Goal: Participate in discussion: Engage in conversation with other users on a specific topic

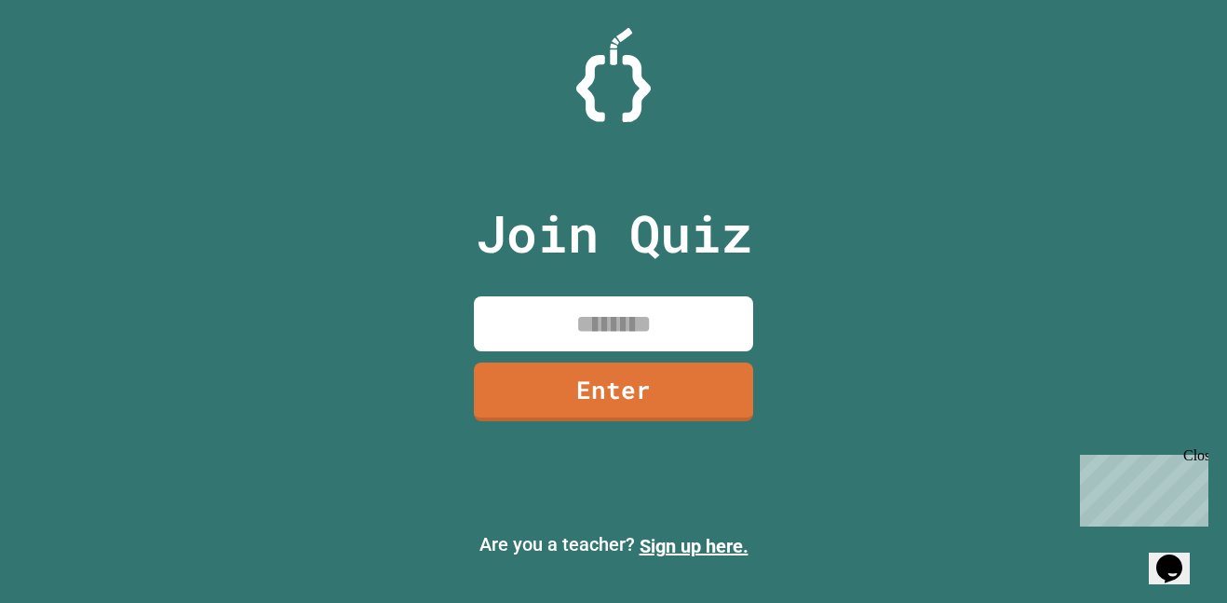
click at [612, 312] on input at bounding box center [613, 323] width 279 height 55
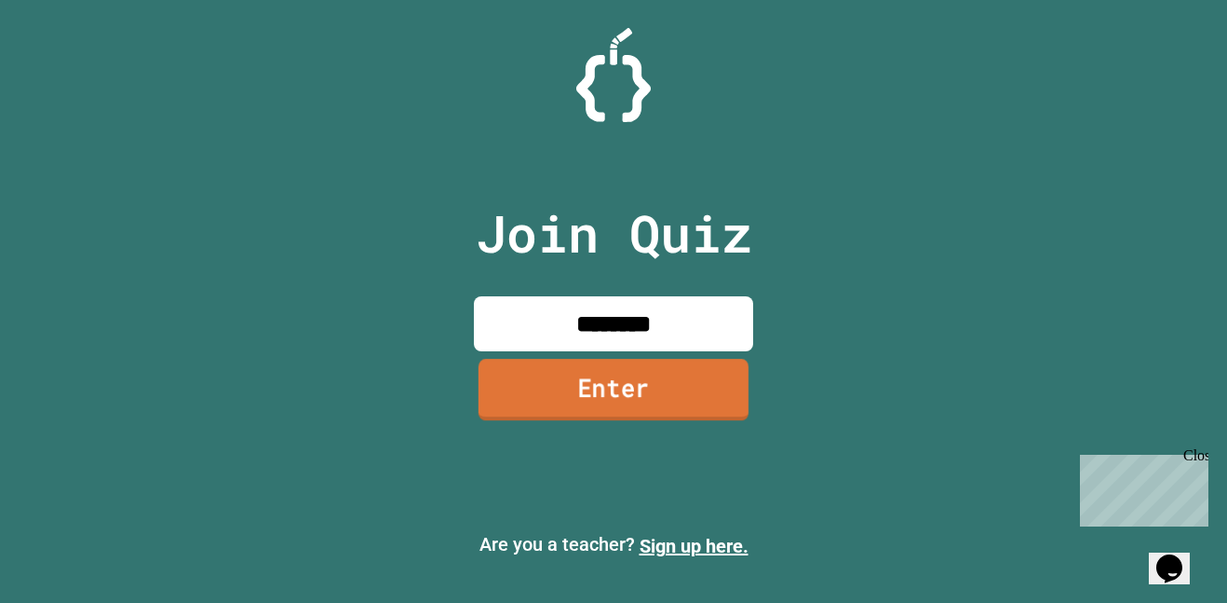
type input "********"
click at [649, 389] on link "Enter" at bounding box center [614, 389] width 270 height 61
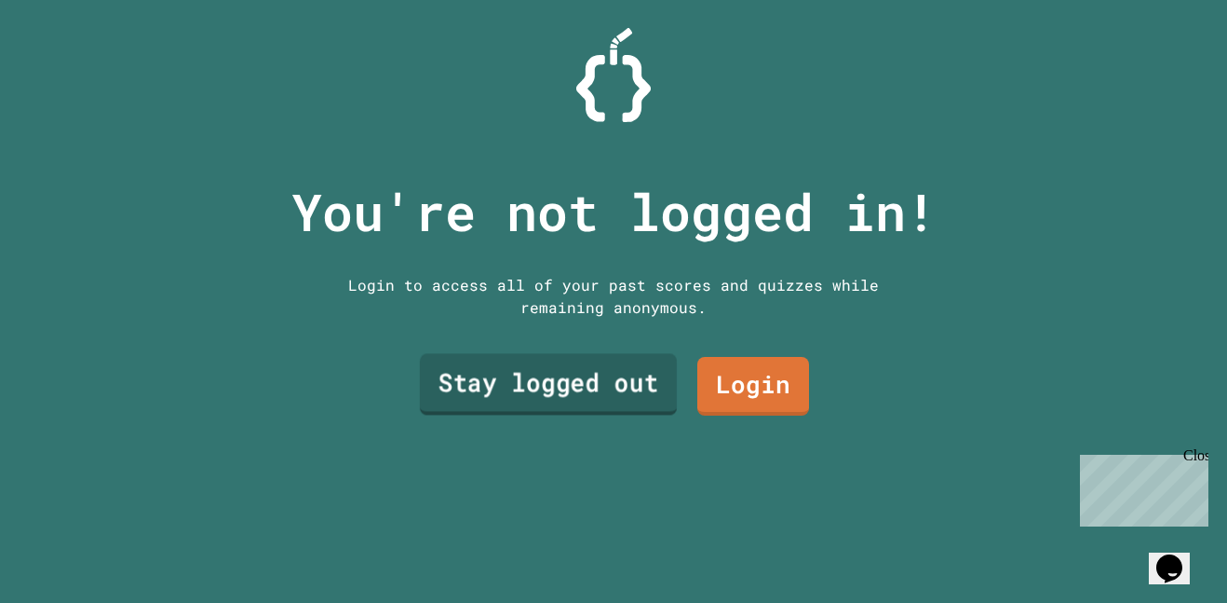
click at [649, 389] on link "Stay logged out" at bounding box center [548, 384] width 257 height 61
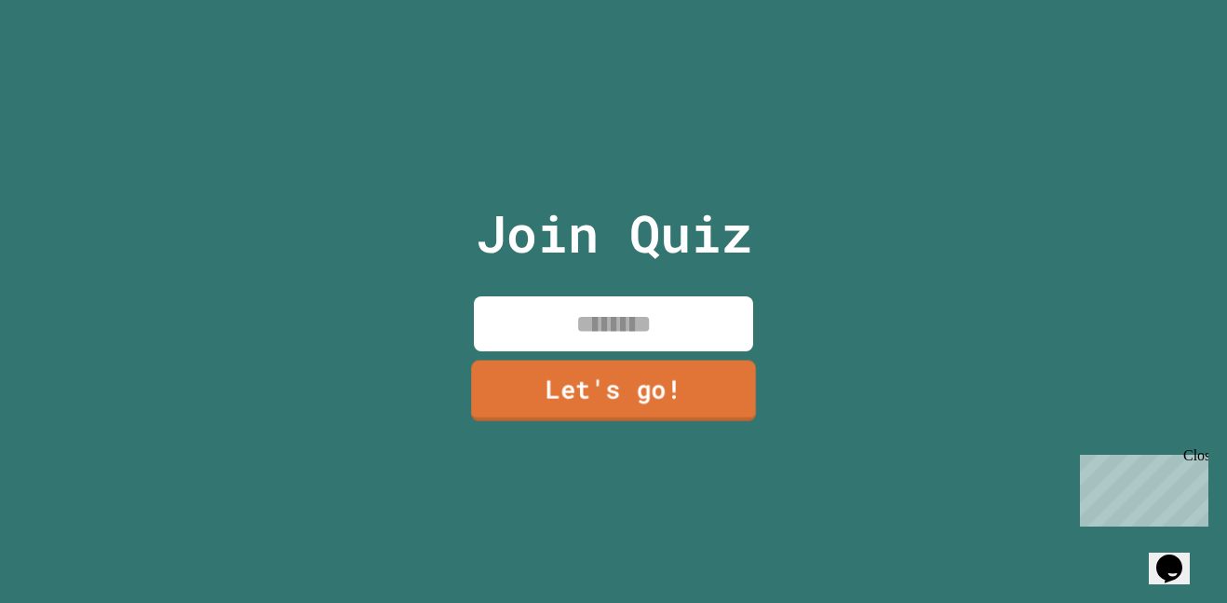
click at [589, 288] on div "Join Quiz Let's go!" at bounding box center [614, 301] width 314 height 603
click at [602, 315] on input at bounding box center [613, 323] width 279 height 55
type input "*****"
click at [632, 391] on link "Let's go!" at bounding box center [613, 389] width 279 height 61
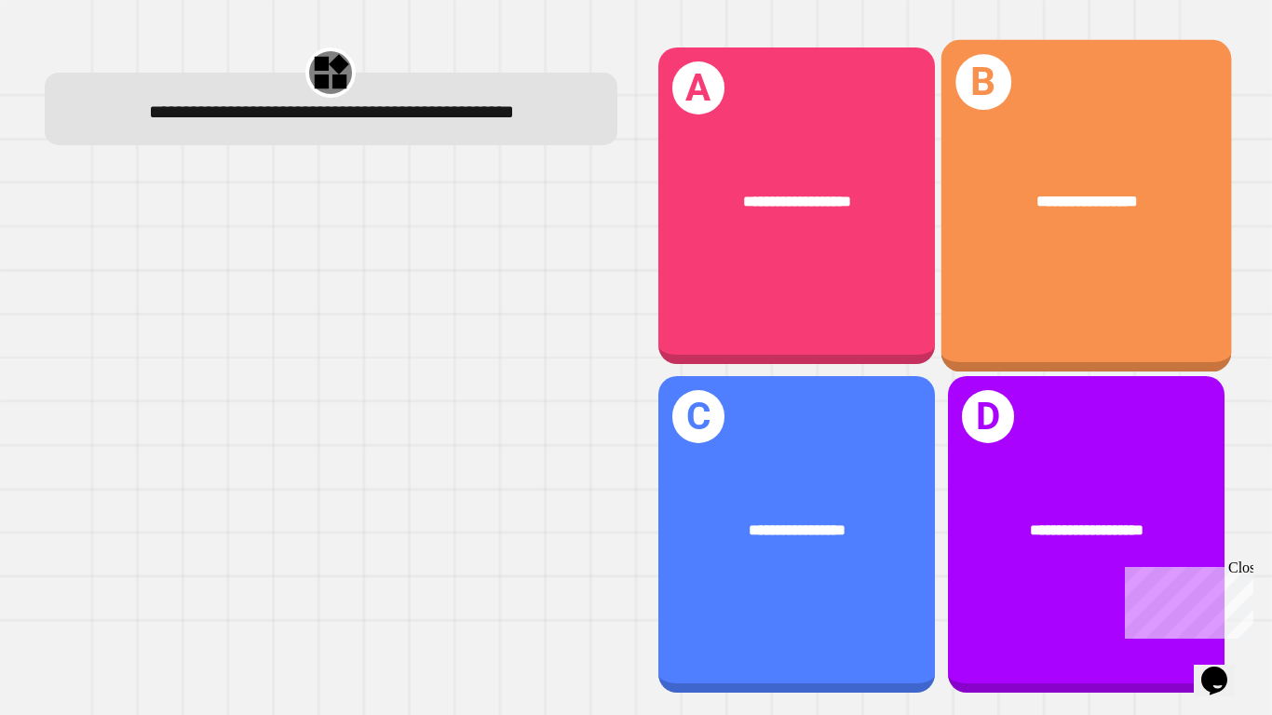
click at [1122, 147] on div "**********" at bounding box center [1086, 205] width 291 height 332
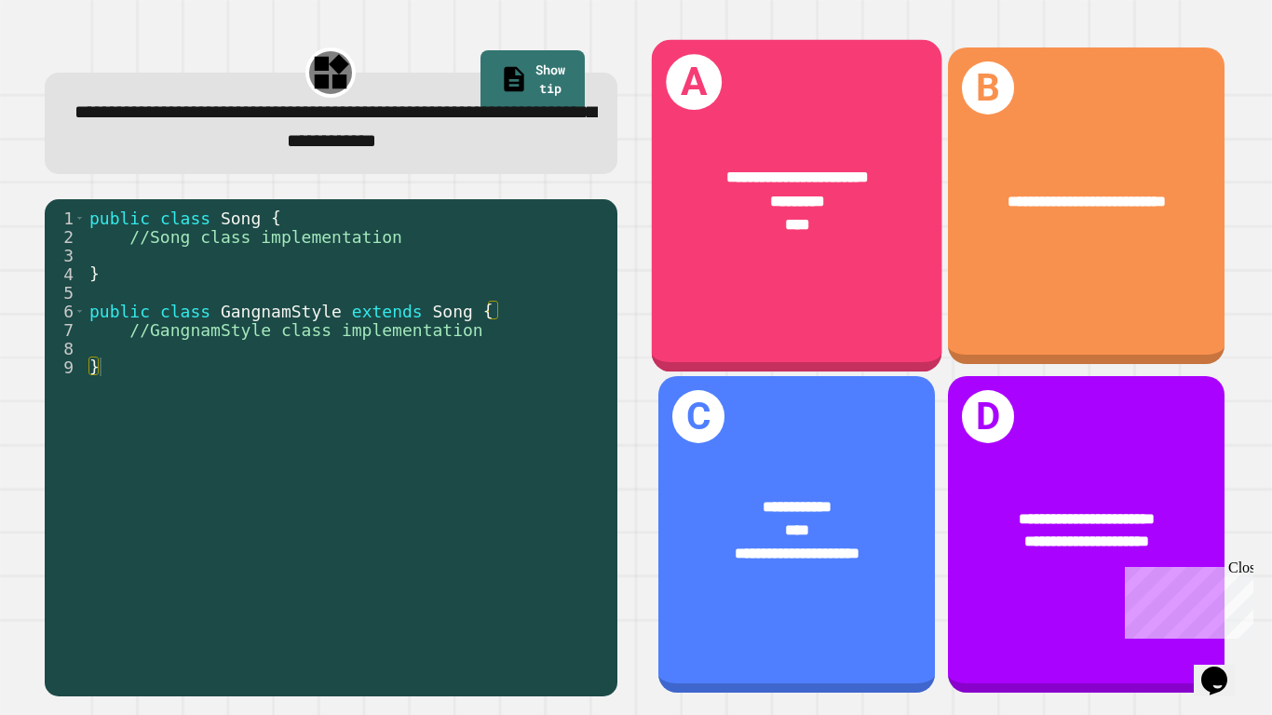
click at [777, 315] on div "**********" at bounding box center [796, 205] width 291 height 332
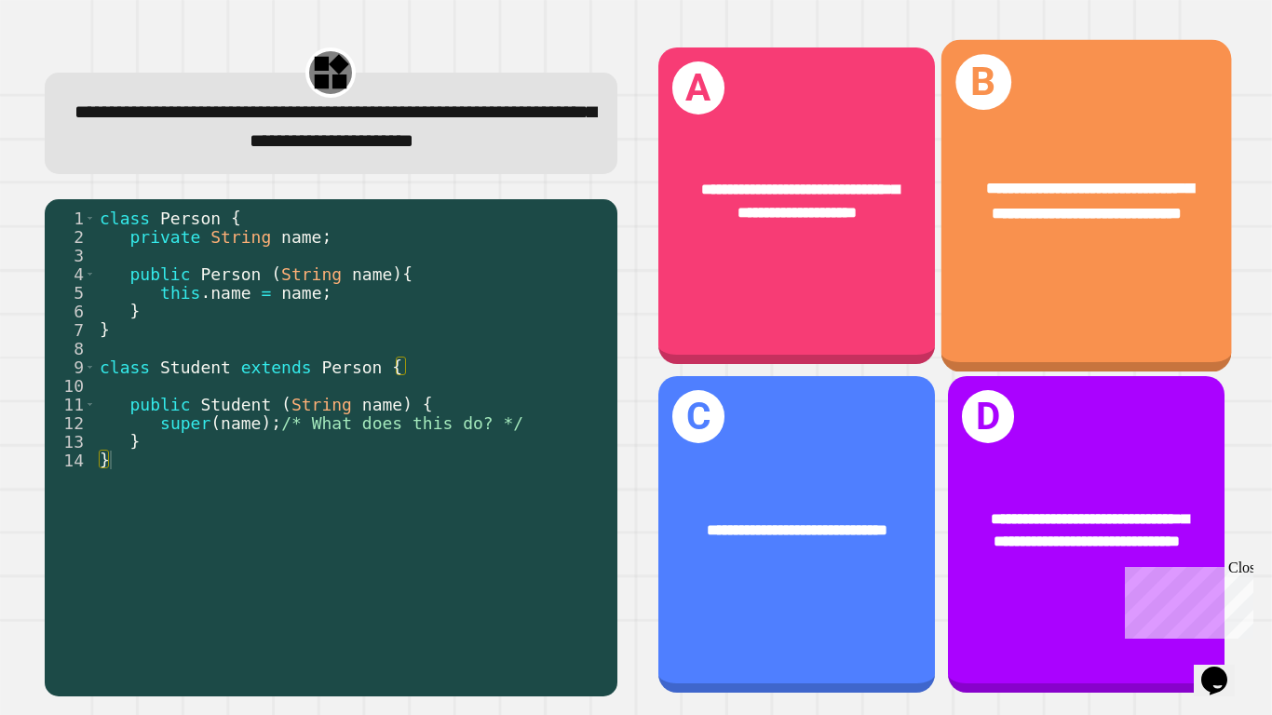
click at [1104, 310] on div "**********" at bounding box center [1086, 205] width 291 height 332
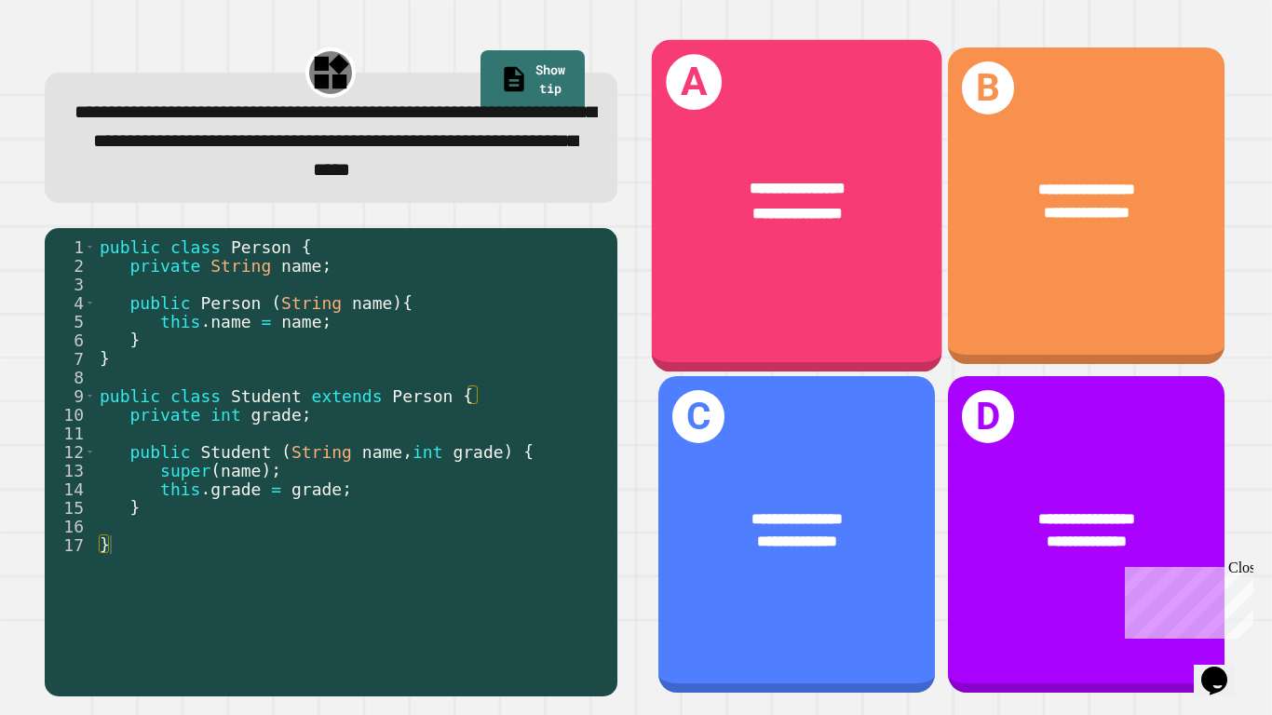
click at [809, 256] on div "**********" at bounding box center [796, 200] width 291 height 113
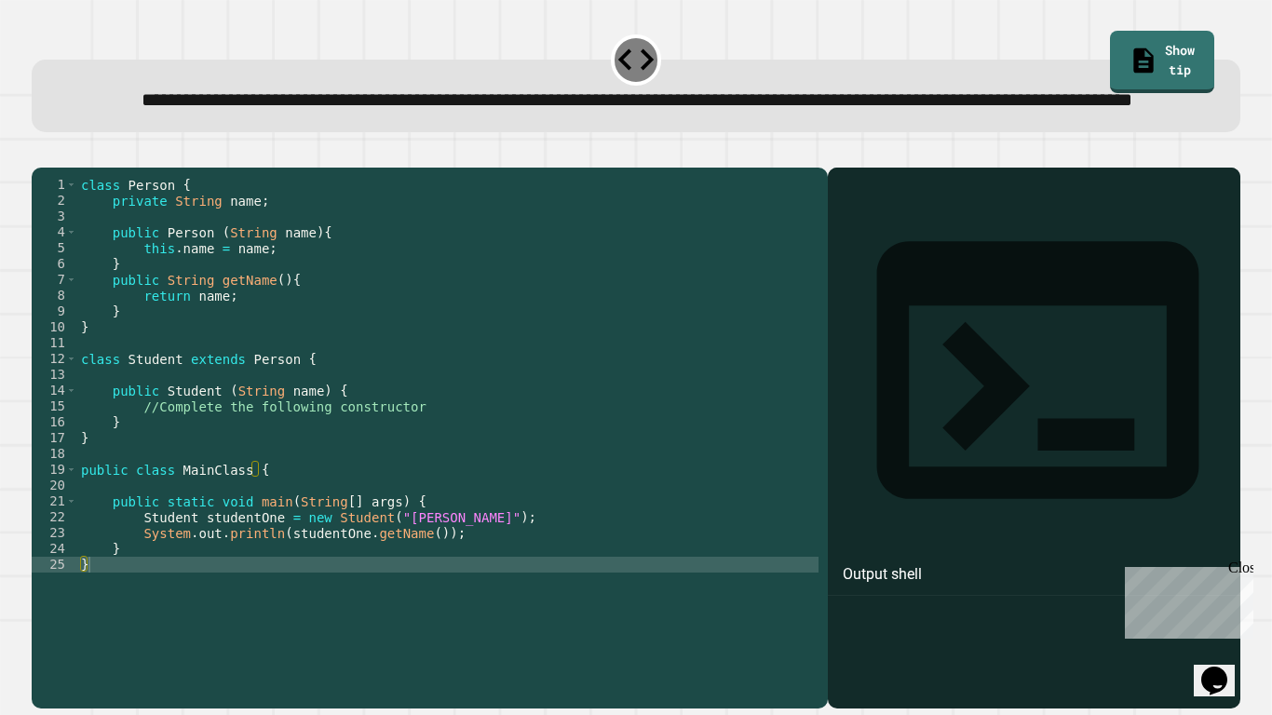
click at [158, 478] on div "class Person { private String name ; public Person ( String name ) { this . nam…" at bounding box center [447, 414] width 741 height 475
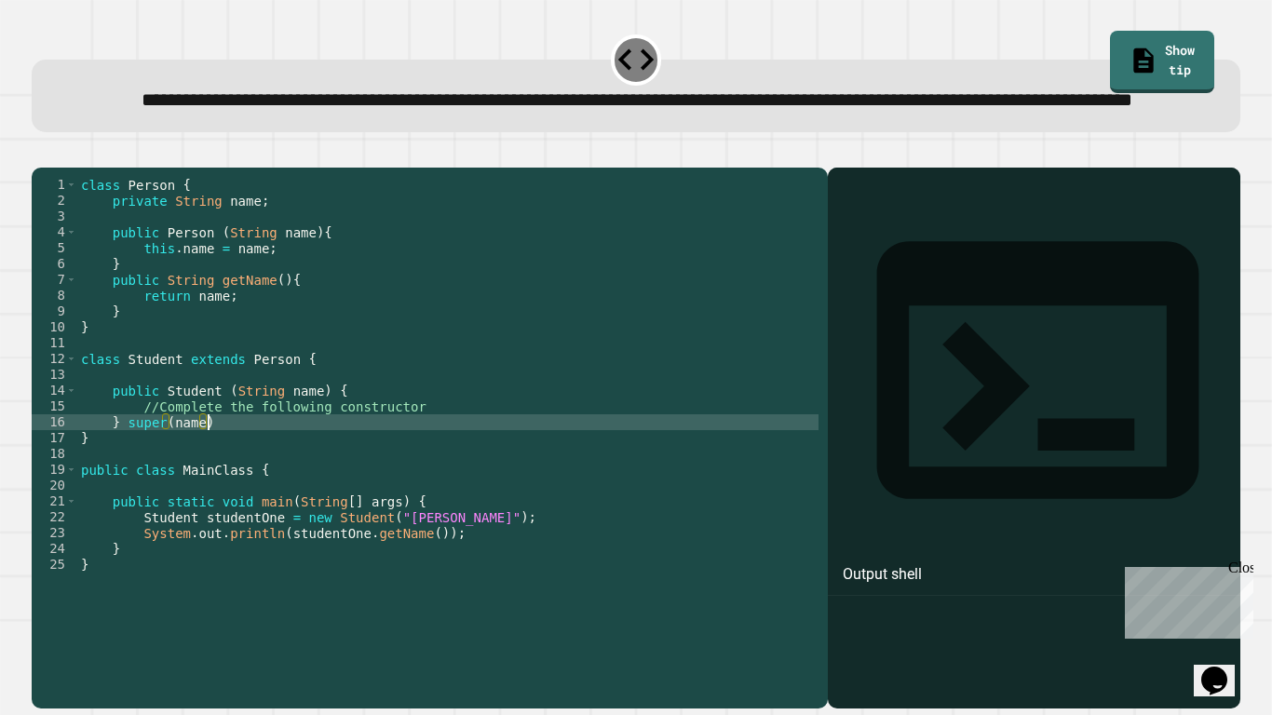
scroll to position [0, 16]
click at [41, 153] on button "button" at bounding box center [41, 153] width 0 height 0
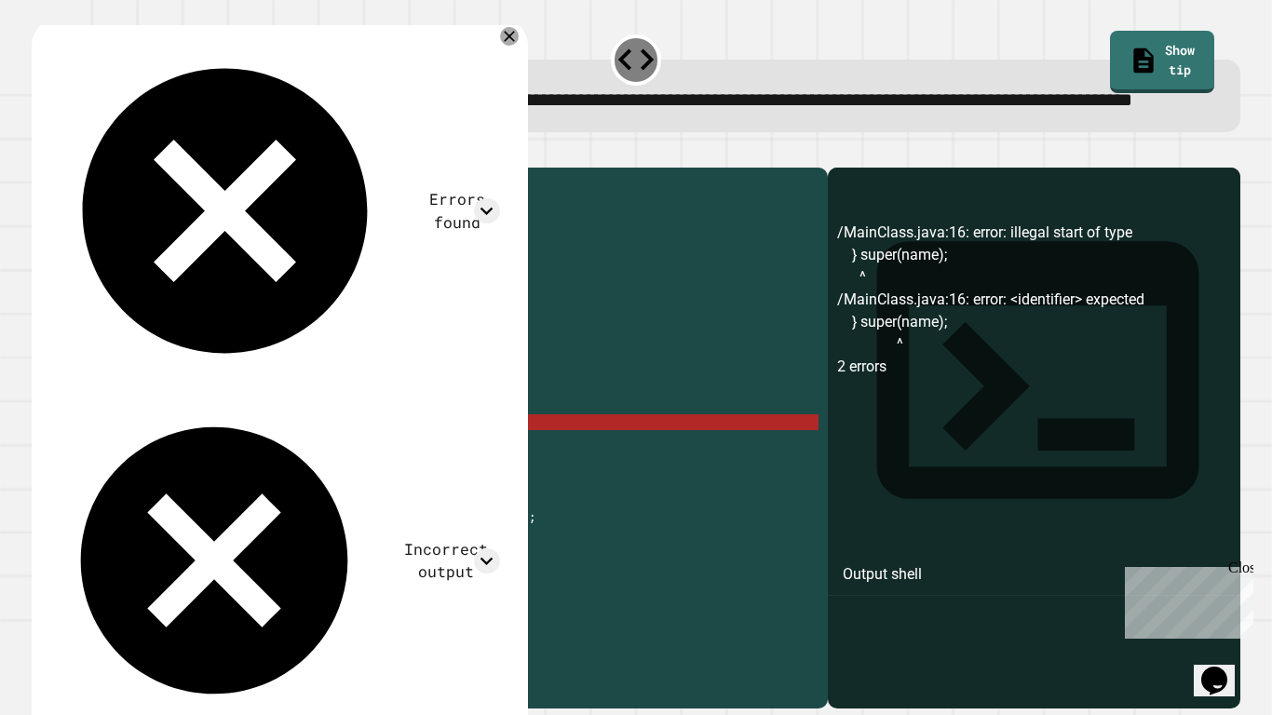
click at [141, 482] on div "class Person { private String name ; public Person ( String name ) { this . nam…" at bounding box center [447, 414] width 741 height 475
click at [132, 481] on div "class Person { private String name ; public Person ( String name ) { this . nam…" at bounding box center [447, 414] width 741 height 475
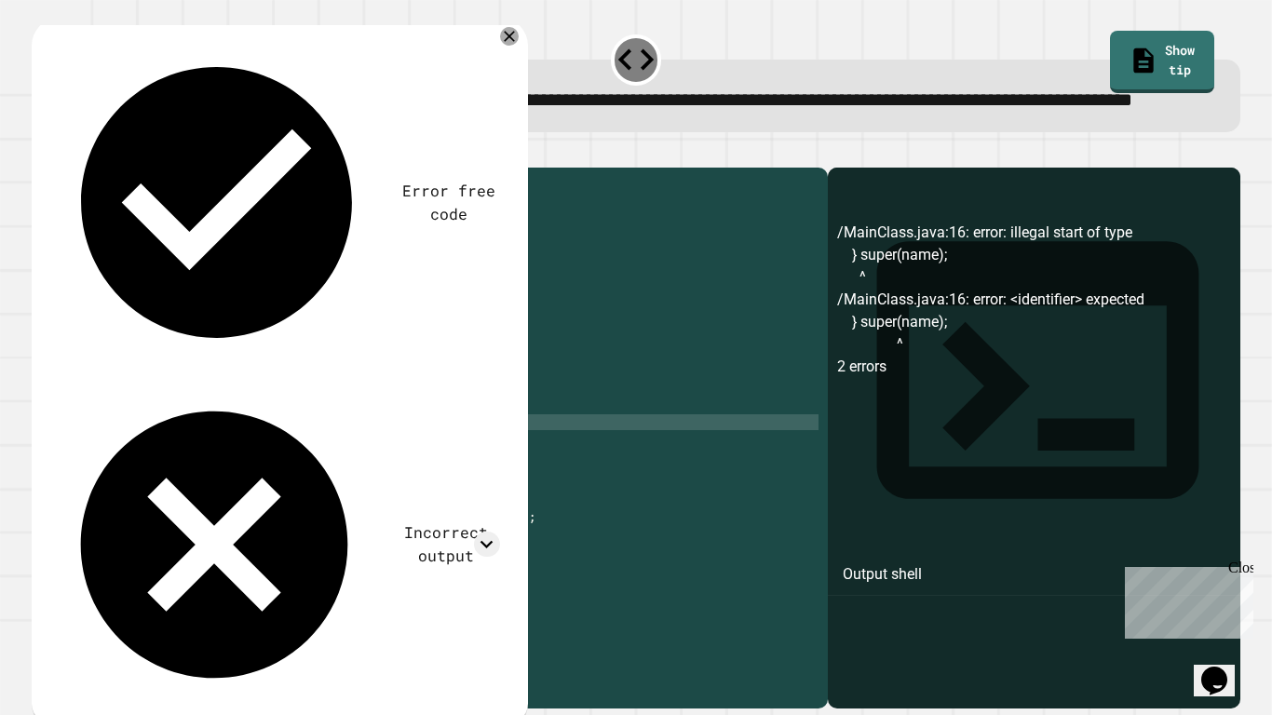
scroll to position [0, 7]
click at [41, 153] on icon "button" at bounding box center [41, 153] width 0 height 0
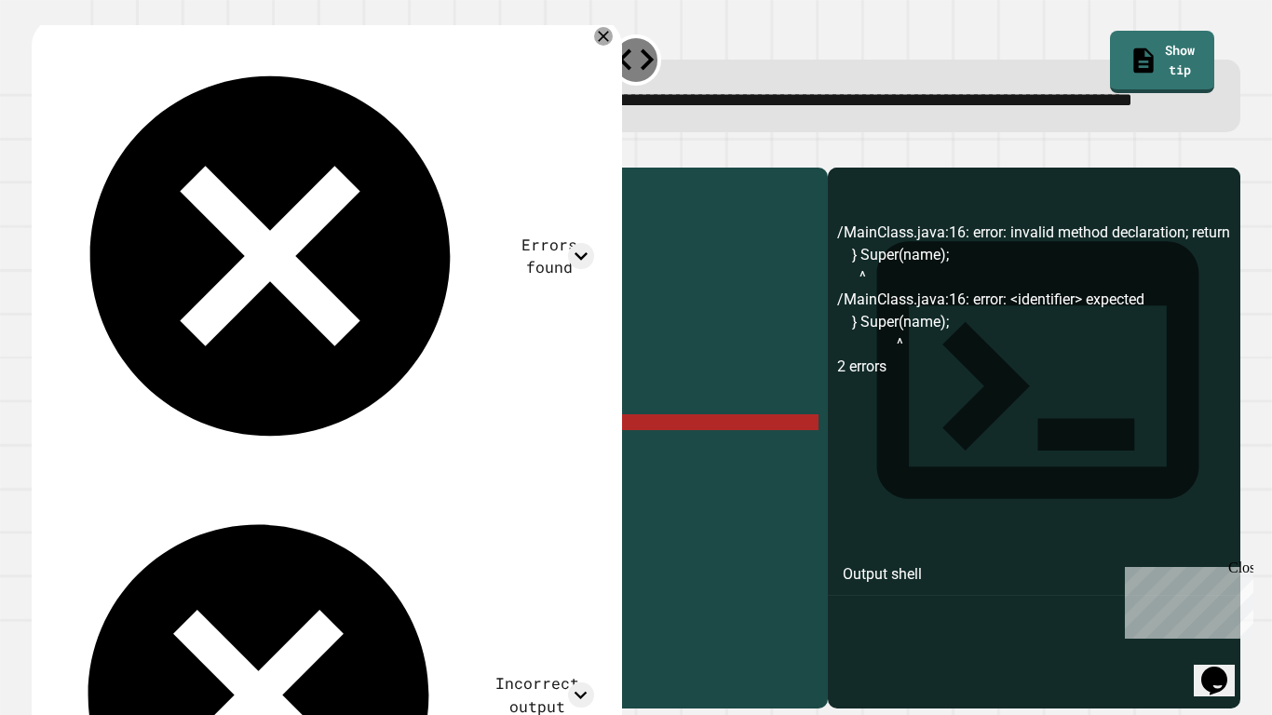
click at [137, 478] on div "class Person { private String name ; public Person ( String name ) { this . nam…" at bounding box center [447, 414] width 741 height 475
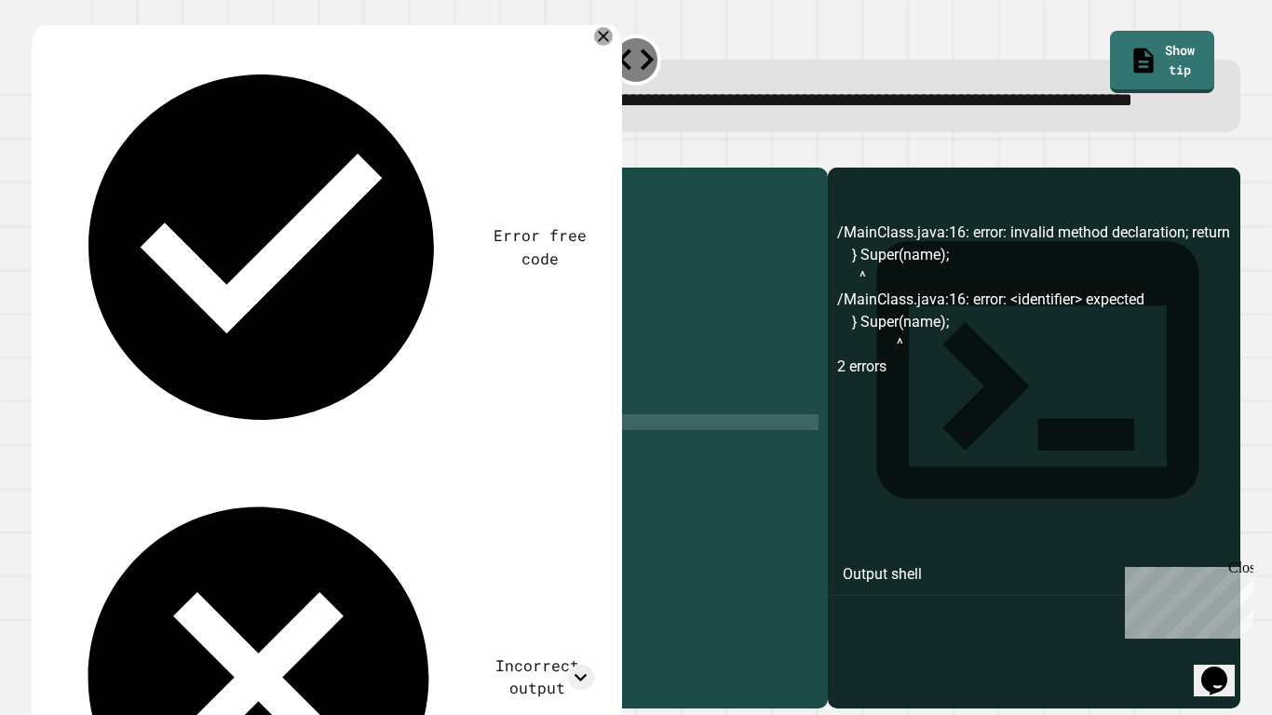
click at [165, 480] on div "class Person { private String name ; public Person ( String name ) { this . nam…" at bounding box center [447, 414] width 741 height 475
click at [176, 481] on div "class Person { private String name ; public Person ( String name ) { this . nam…" at bounding box center [447, 414] width 741 height 475
click at [173, 480] on div "class Person { private String name ; public Person ( String name ) { this . nam…" at bounding box center [447, 414] width 741 height 475
click at [41, 153] on icon "button" at bounding box center [41, 153] width 0 height 0
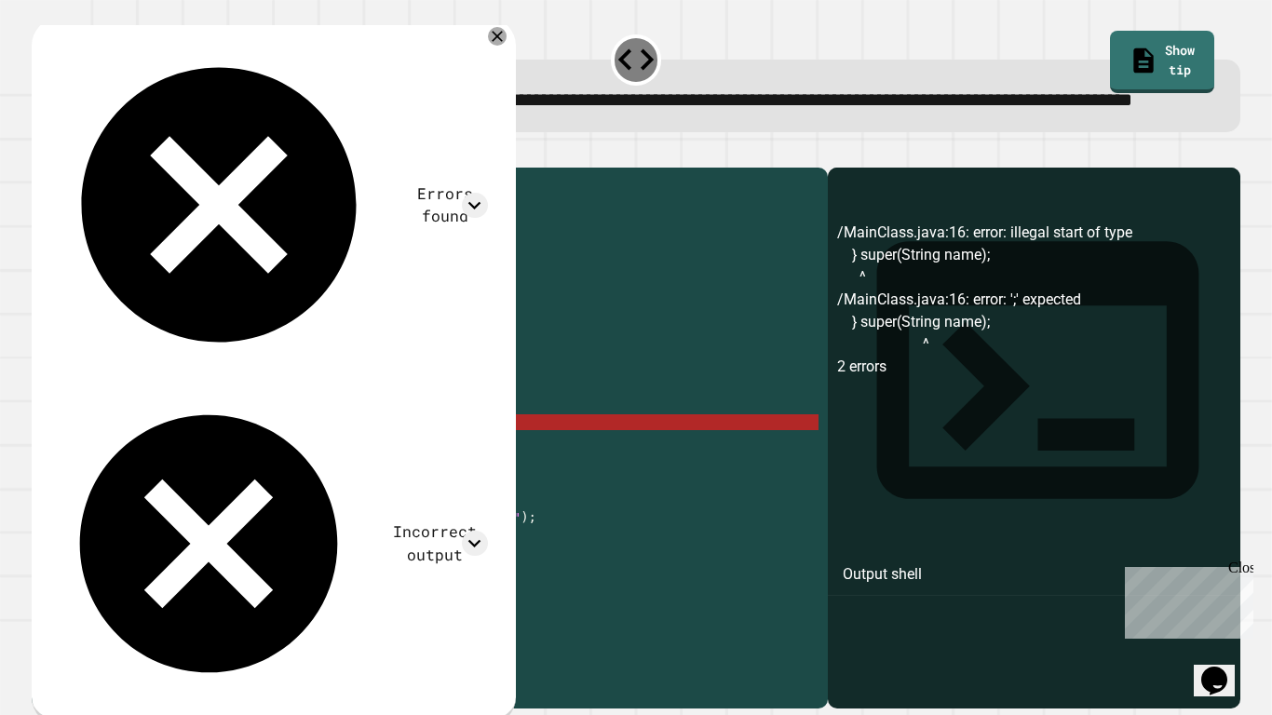
click at [224, 478] on div "class Person { private String name ; public Person ( String name ) { this . nam…" at bounding box center [447, 414] width 741 height 475
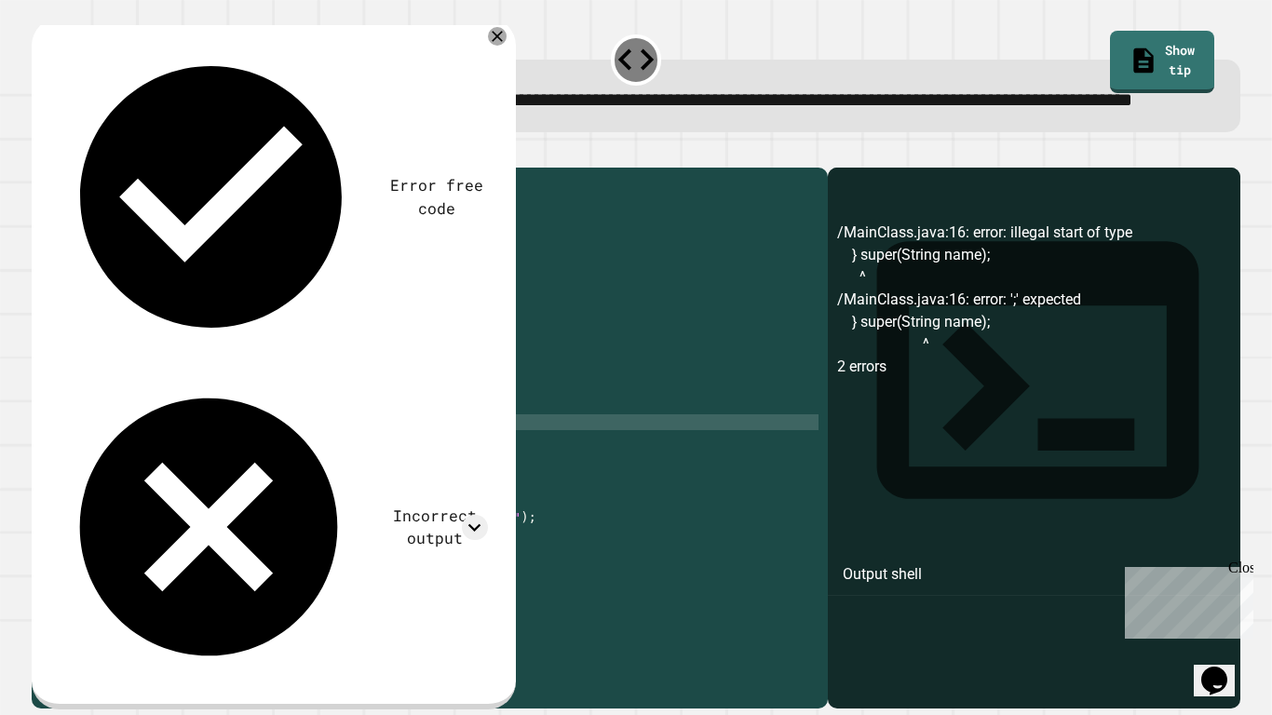
scroll to position [0, 16]
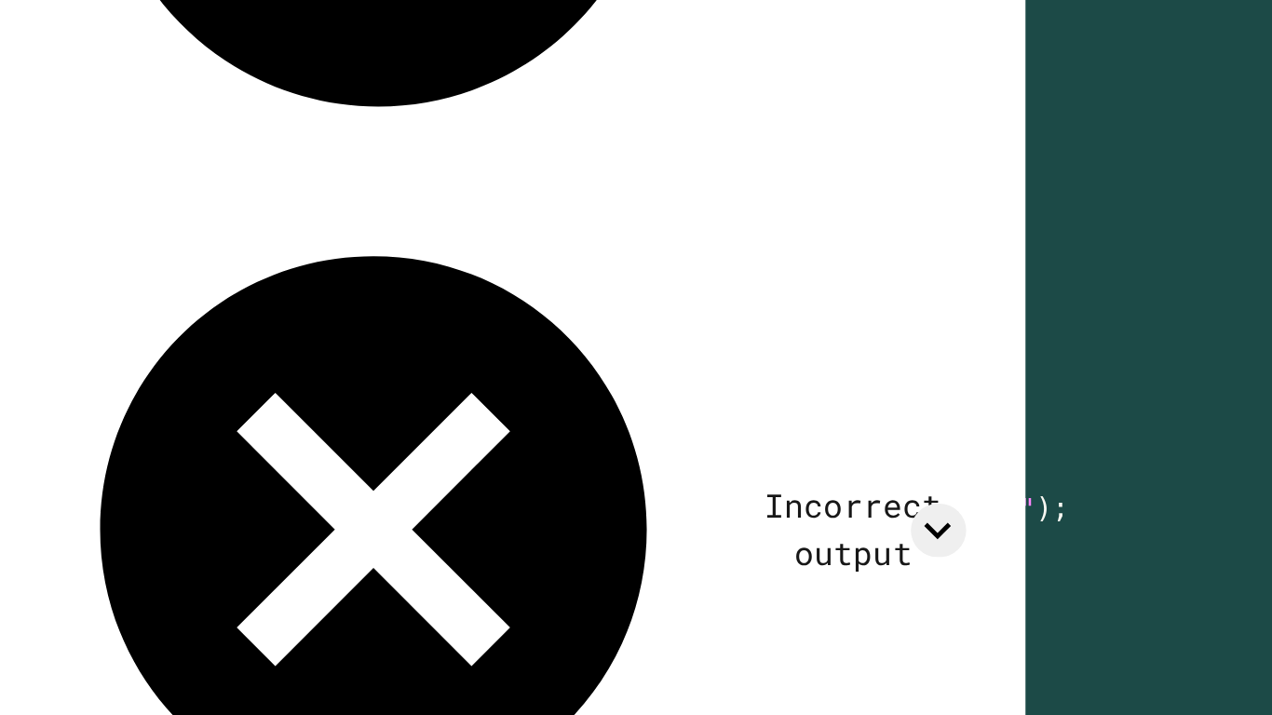
drag, startPoint x: 125, startPoint y: 475, endPoint x: 226, endPoint y: 480, distance: 101.6
click at [226, 480] on div "class Person { private String name ; public Person ( String name ) { this . nam…" at bounding box center [447, 414] width 741 height 475
click at [408, 465] on div "class Person { private String name ; public Person ( String name ) { this . nam…" at bounding box center [447, 398] width 741 height 443
type textarea "**********"
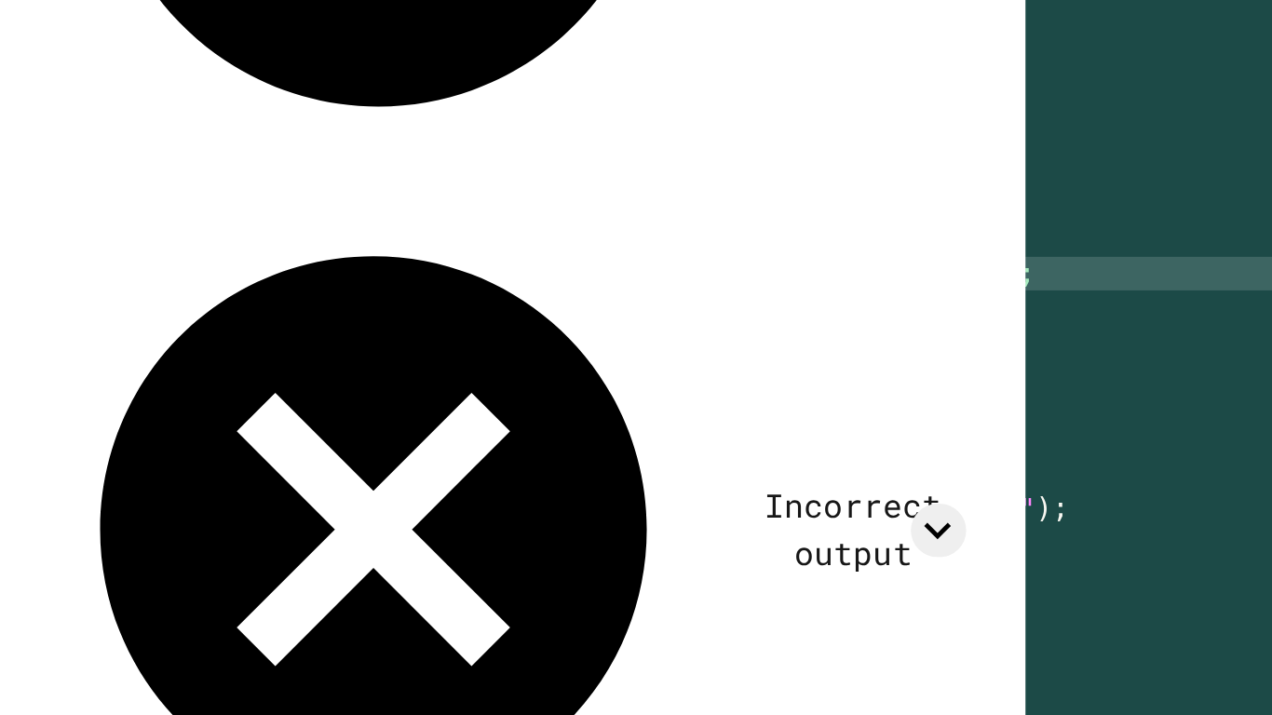
scroll to position [0, 43]
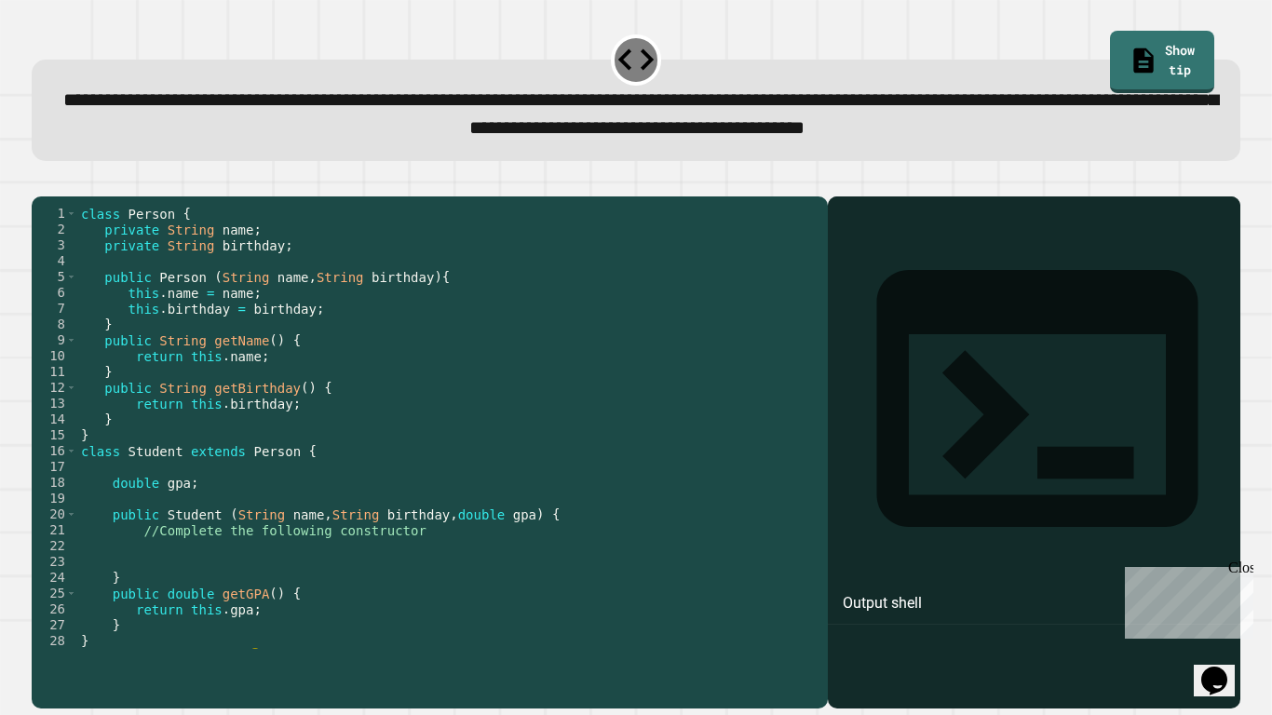
click at [144, 571] on div "class Person { private String name ; private String birthday ; public Person ( …" at bounding box center [447, 443] width 741 height 475
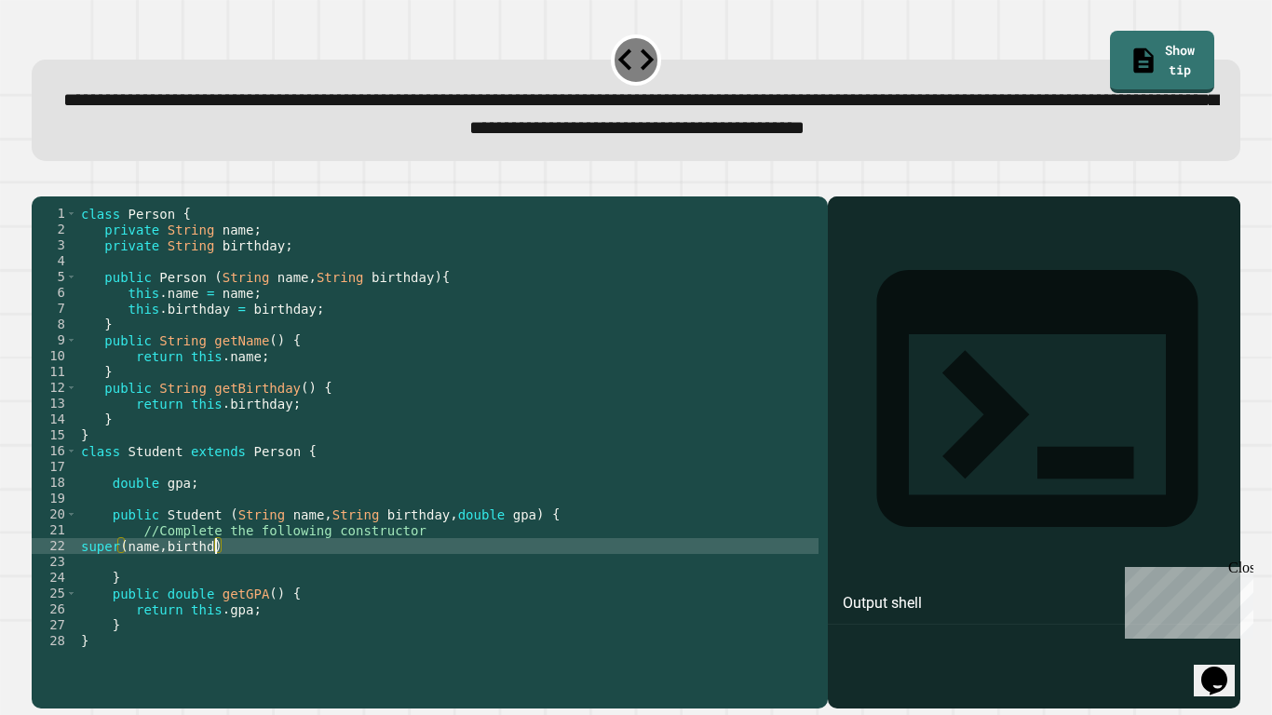
scroll to position [0, 19]
type textarea "**********"
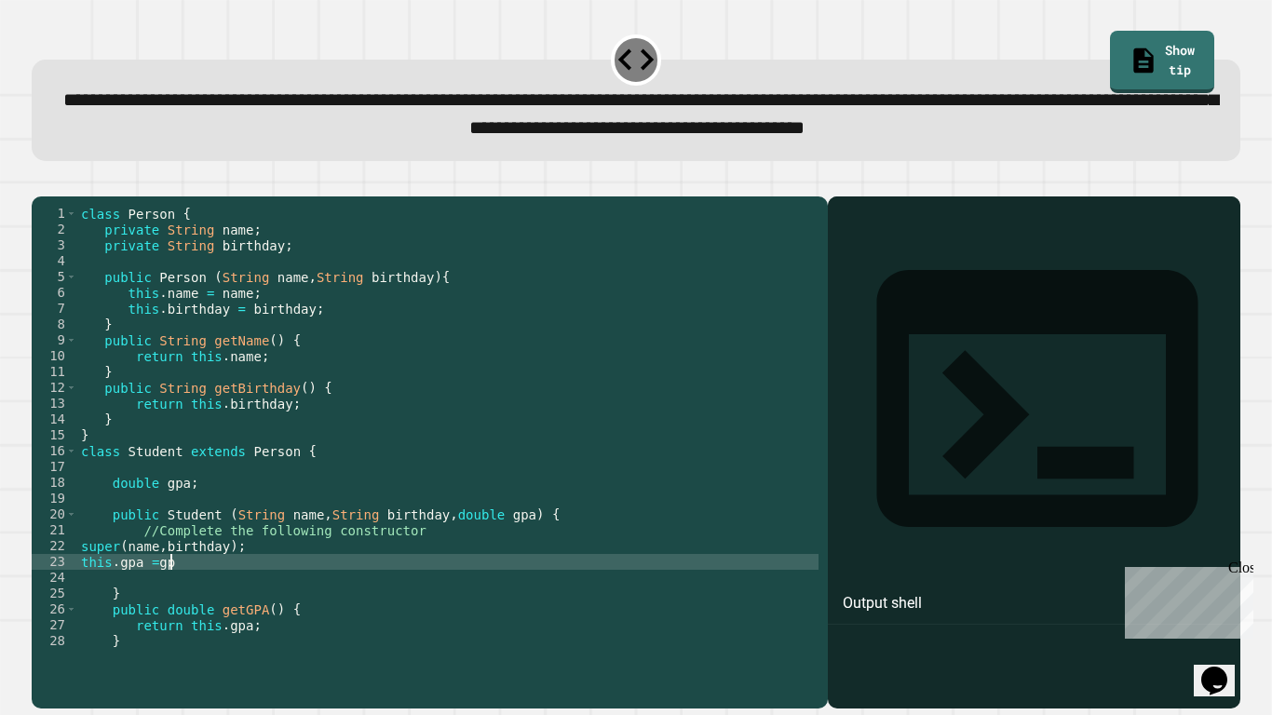
scroll to position [0, 11]
click at [156, 596] on div "class Person { private String name ; private String birthday ; public Person ( …" at bounding box center [447, 443] width 741 height 475
click at [41, 182] on icon "button" at bounding box center [41, 182] width 0 height 0
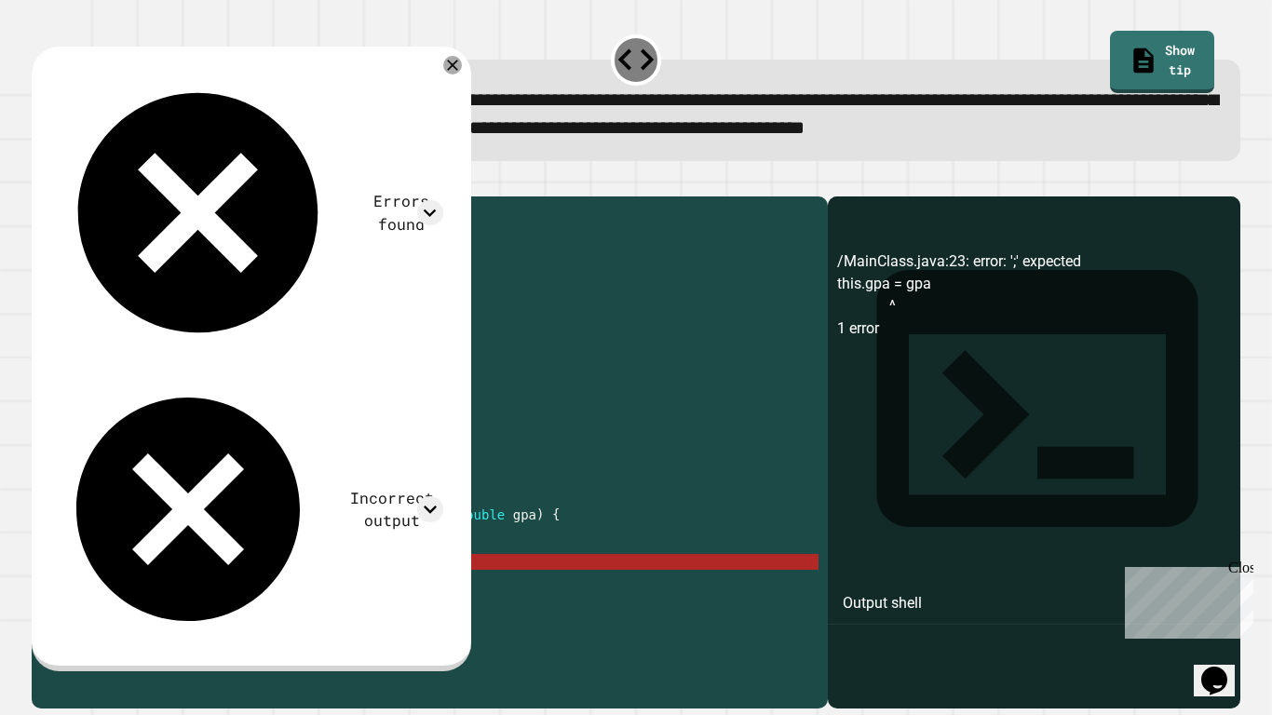
click at [236, 575] on div "class Person { private String name ; private String birthday ; public Person ( …" at bounding box center [447, 443] width 741 height 475
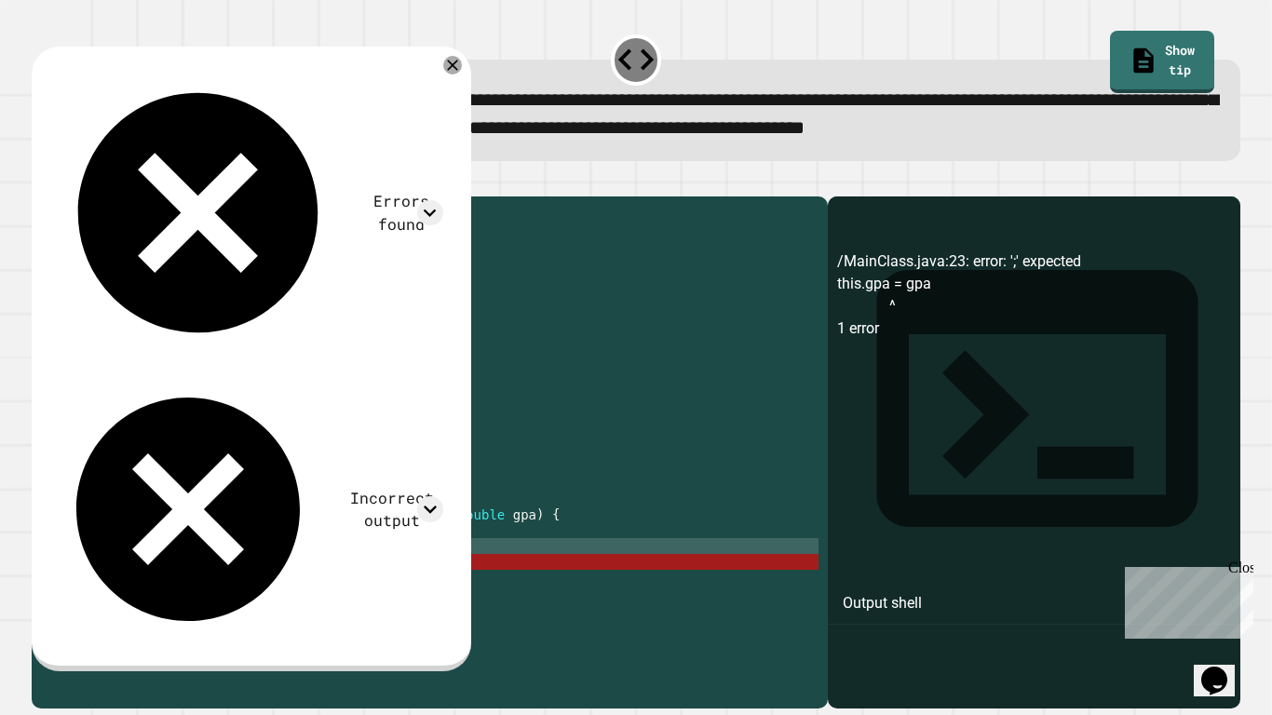
click at [498, 456] on div "class Person { private String name ; private String birthday ; public Person ( …" at bounding box center [447, 443] width 741 height 475
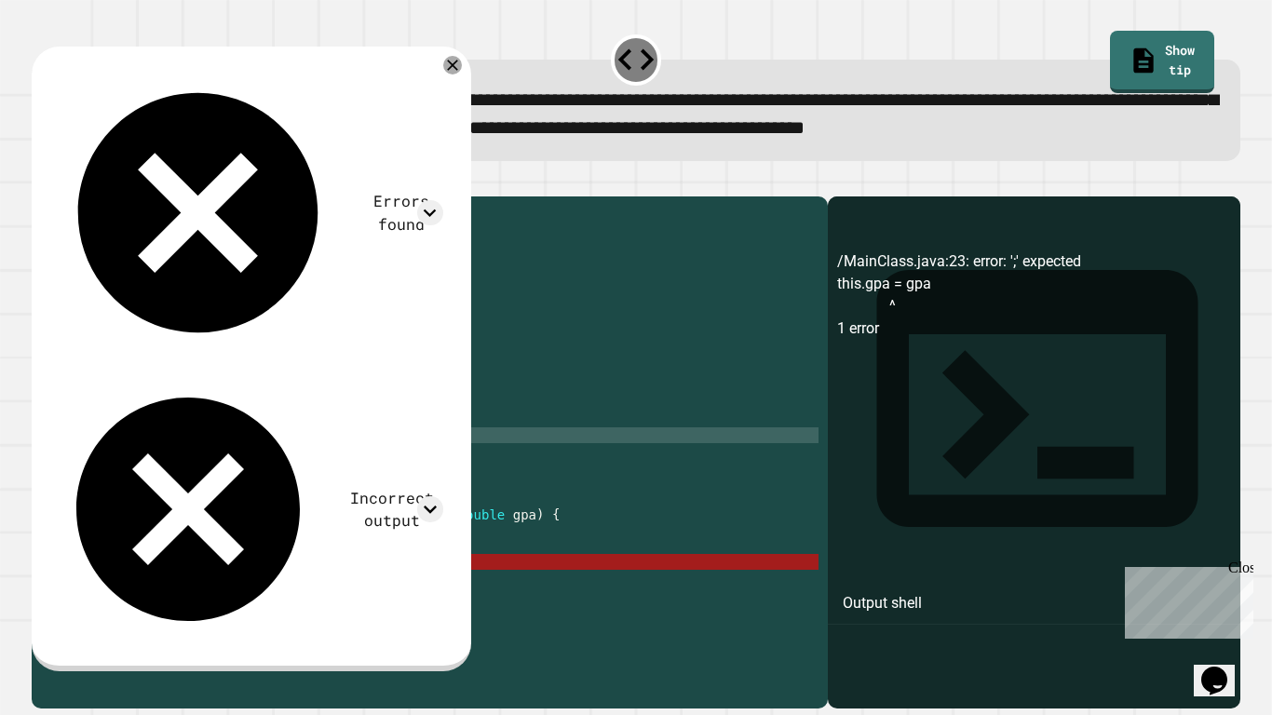
scroll to position [0, 0]
click at [459, 64] on icon at bounding box center [452, 65] width 22 height 22
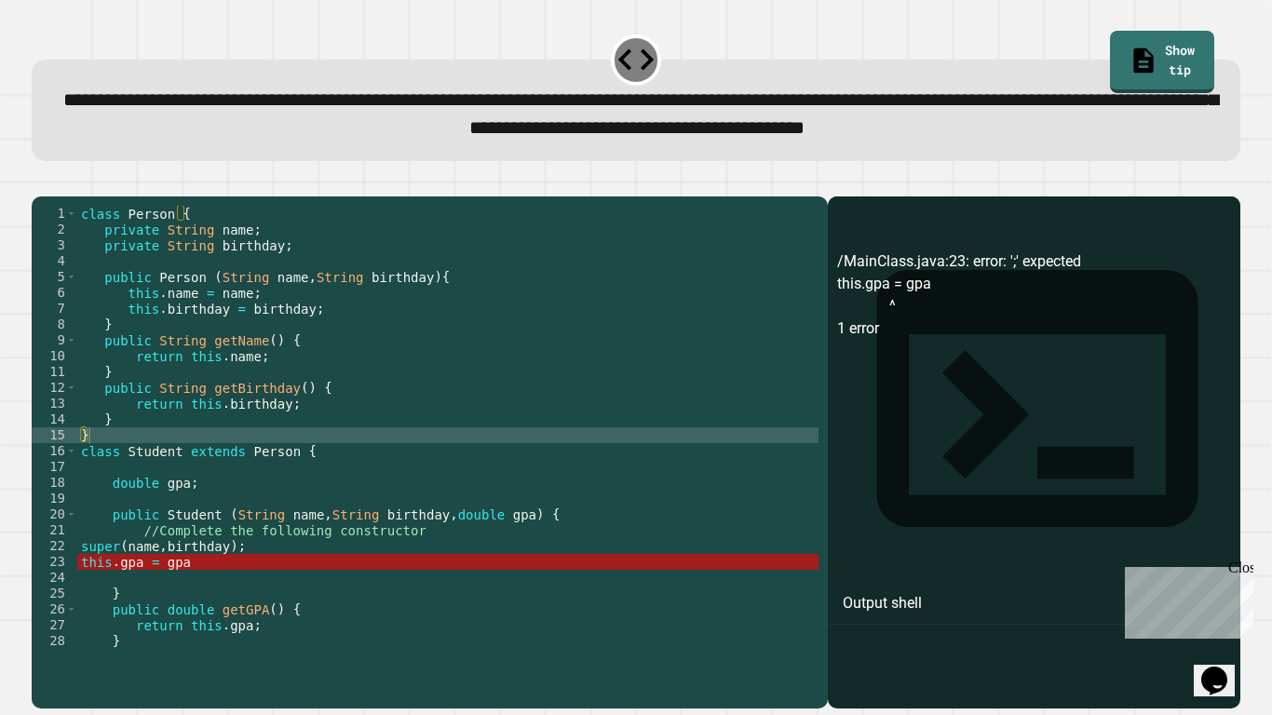
click at [190, 595] on div "class Person { private String name ; private String birthday ; public Person ( …" at bounding box center [447, 443] width 741 height 475
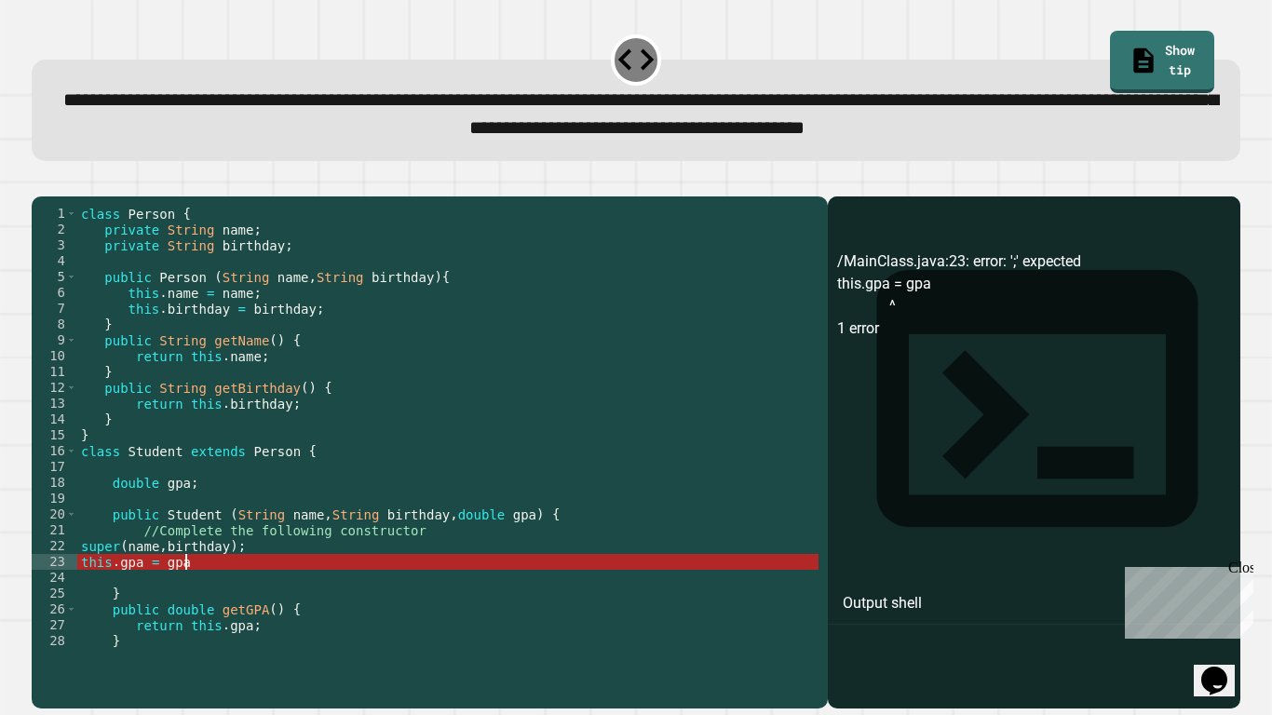
scroll to position [0, 13]
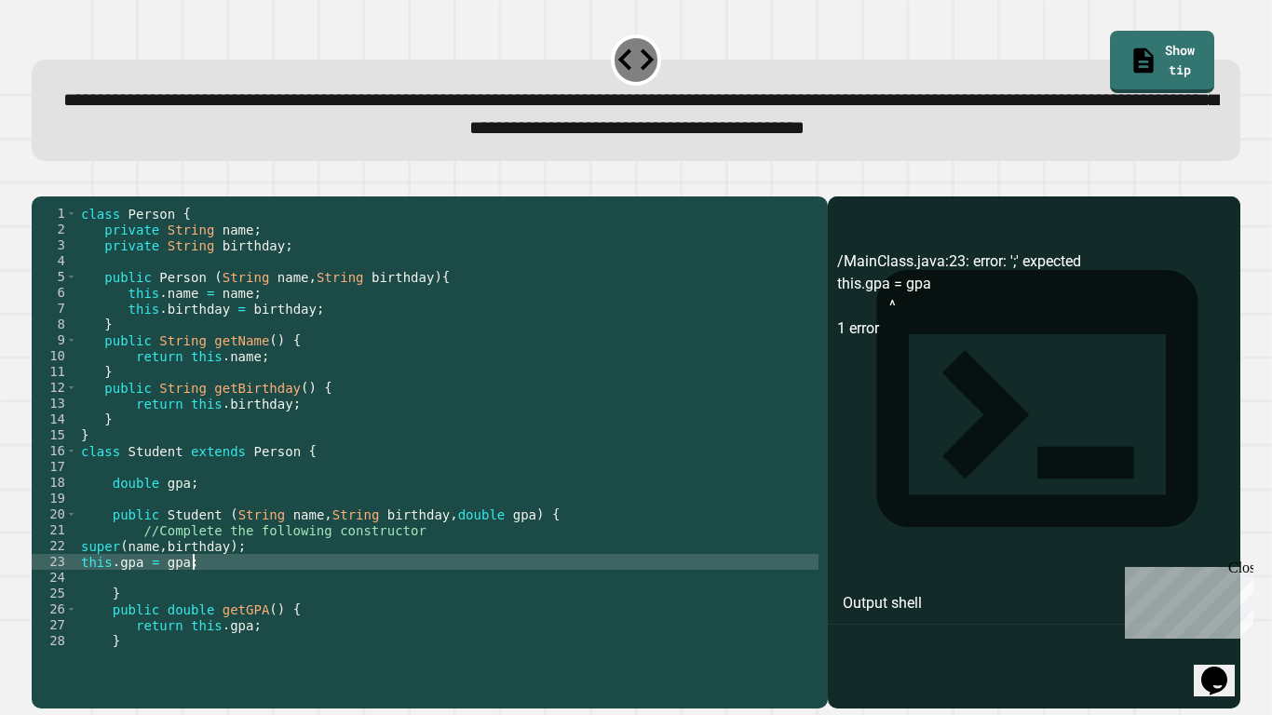
type textarea "**********"
click at [59, 199] on icon "button" at bounding box center [53, 192] width 10 height 13
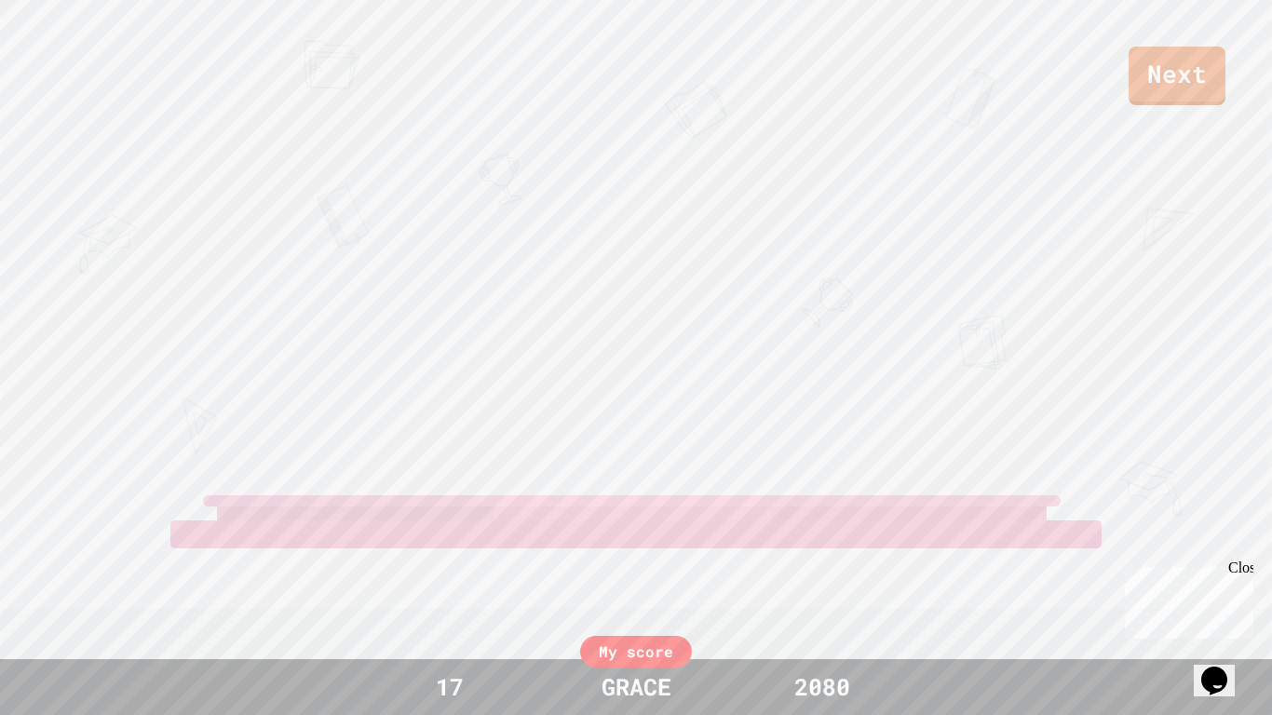
scroll to position [0, 0]
